Goal: Transaction & Acquisition: Download file/media

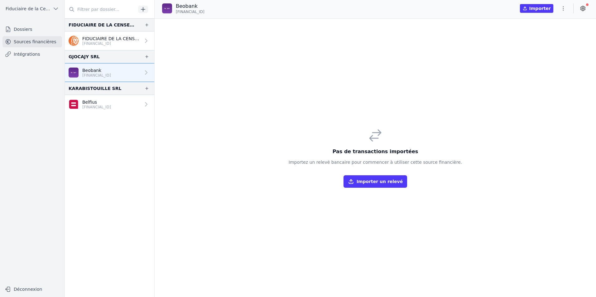
click at [111, 70] on p "Beobank" at bounding box center [96, 70] width 29 height 6
click at [91, 105] on p "[FINANCIAL_ID]" at bounding box center [96, 107] width 29 height 5
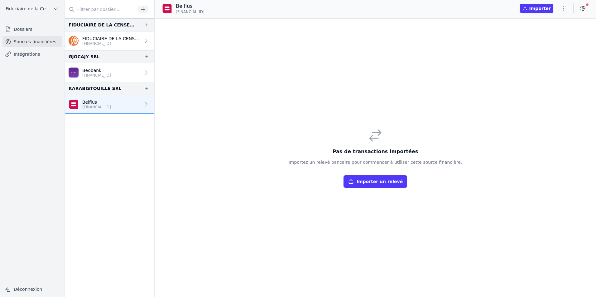
click at [378, 186] on button "Importer un relevé" at bounding box center [376, 182] width 64 height 12
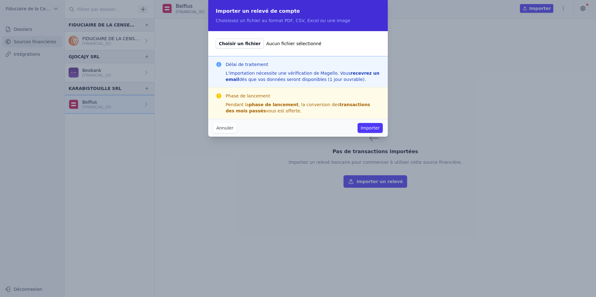
click at [224, 131] on button "Annuler" at bounding box center [224, 128] width 23 height 10
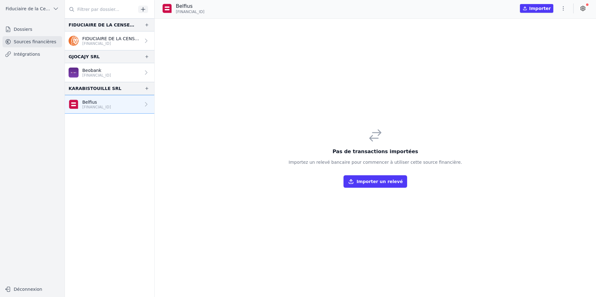
click at [537, 7] on button "Importer" at bounding box center [536, 8] width 33 height 9
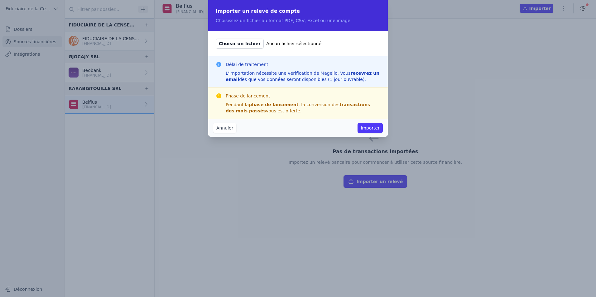
click at [305, 73] on div "L'importation nécessite une vérification de Magello. Vous recevrez un email dès…" at bounding box center [303, 76] width 155 height 12
click at [229, 128] on button "Annuler" at bounding box center [224, 128] width 23 height 10
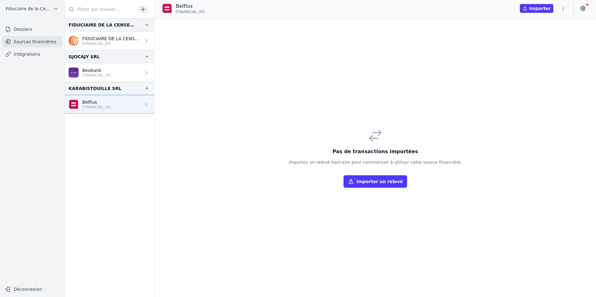
click at [101, 31] on div "FIDUCIAIRE DE LA CENSE SPRL" at bounding box center [109, 24] width 89 height 13
click at [104, 38] on p "FIDUCIAIRE DE LA CENSE SPRL" at bounding box center [111, 39] width 58 height 6
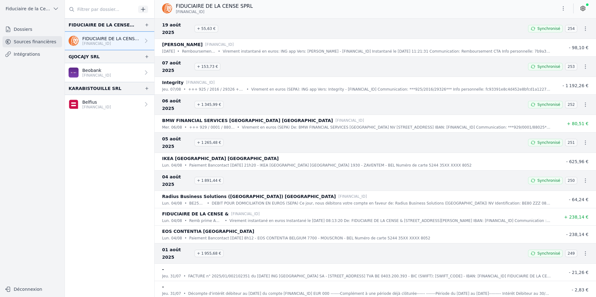
click at [581, 7] on icon at bounding box center [583, 8] width 6 height 6
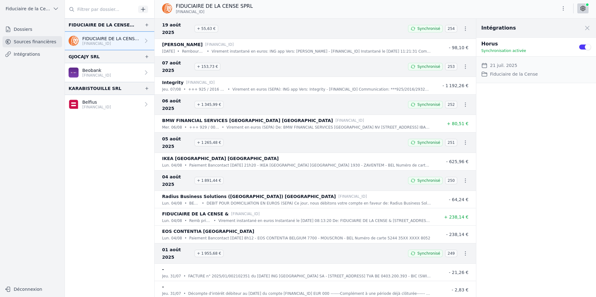
click at [395, 2] on div "FIDUCIAIRE DE LA CENSE SPRL [FINANCIAL_ID]" at bounding box center [375, 9] width 441 height 19
click at [254, 8] on div "FIDUCIAIRE DE LA CENSE SPRL [FINANCIAL_ID]" at bounding box center [375, 8] width 441 height 12
click at [587, 28] on span at bounding box center [587, 28] width 14 height 14
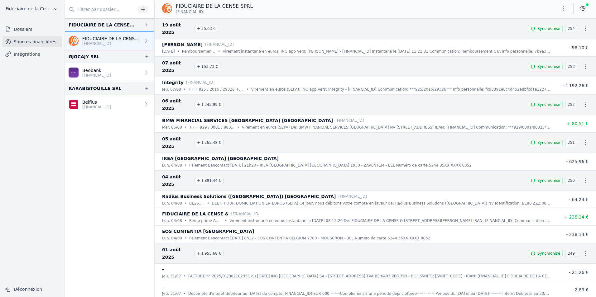
click at [567, 7] on button "button" at bounding box center [563, 8] width 12 height 10
click at [548, 32] on button "Exporter" at bounding box center [548, 33] width 45 height 12
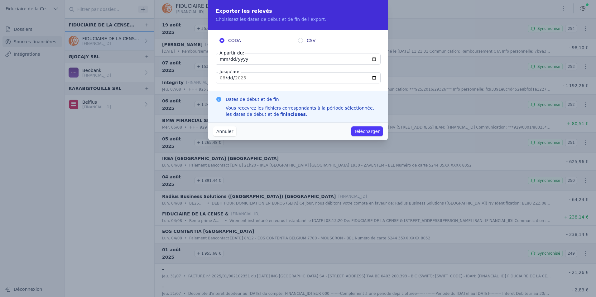
click at [227, 131] on button "Annuler" at bounding box center [224, 132] width 23 height 10
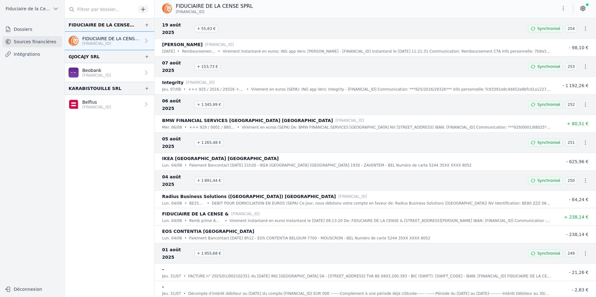
click at [120, 72] on link "Beobank [FINANCIAL_ID]" at bounding box center [109, 72] width 89 height 19
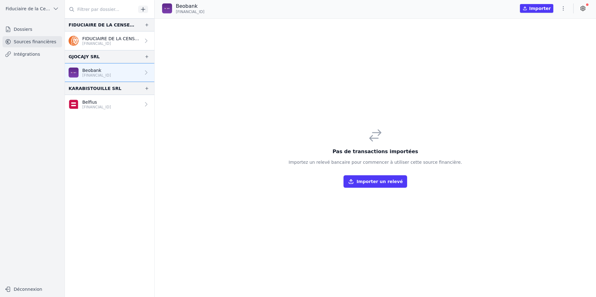
click at [565, 7] on icon "button" at bounding box center [563, 8] width 6 height 6
click at [562, 31] on button "Exporter" at bounding box center [548, 33] width 45 height 12
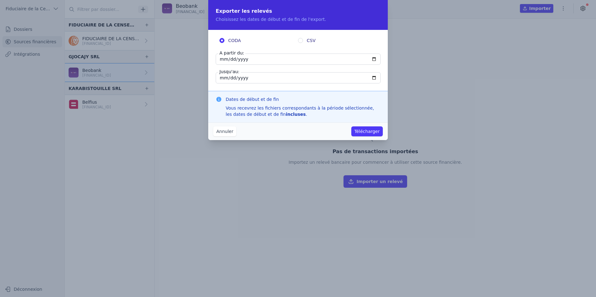
click at [373, 60] on input "[DATE]" at bounding box center [298, 59] width 165 height 11
type input "[DATE]"
click at [377, 76] on input "[DATE]" at bounding box center [298, 77] width 165 height 11
click at [374, 79] on input "[DATE]" at bounding box center [298, 77] width 165 height 11
type input "[DATE]"
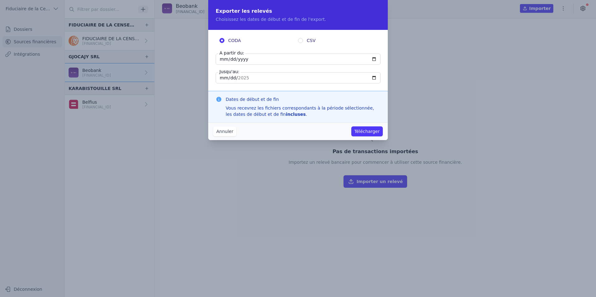
click at [370, 130] on button "Télécharger" at bounding box center [366, 132] width 31 height 10
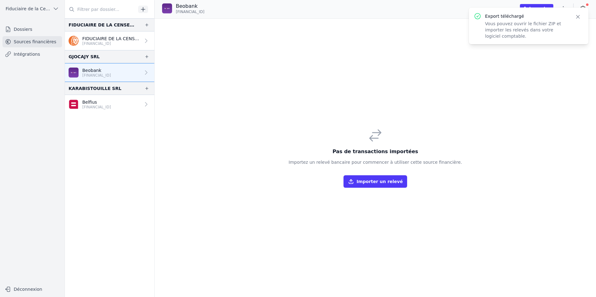
click at [111, 101] on p "Belfius" at bounding box center [96, 102] width 29 height 6
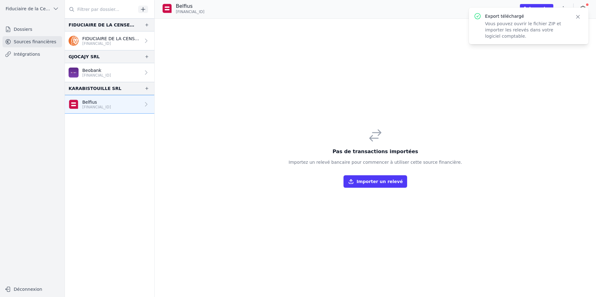
click at [580, 16] on icon "button" at bounding box center [578, 17] width 6 height 6
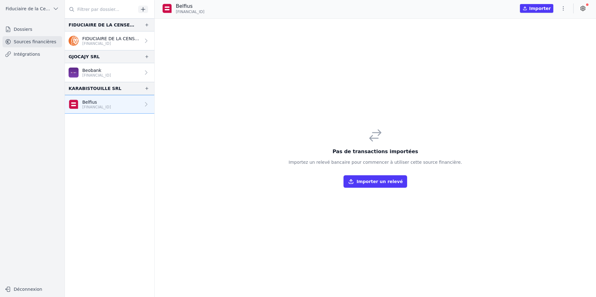
click at [565, 8] on icon "button" at bounding box center [563, 8] width 6 height 6
click at [558, 29] on button "Exporter" at bounding box center [548, 33] width 45 height 12
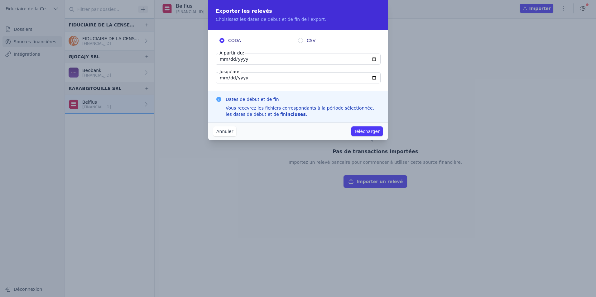
click at [227, 131] on button "Annuler" at bounding box center [224, 132] width 23 height 10
